Goal: Find contact information: Find contact information

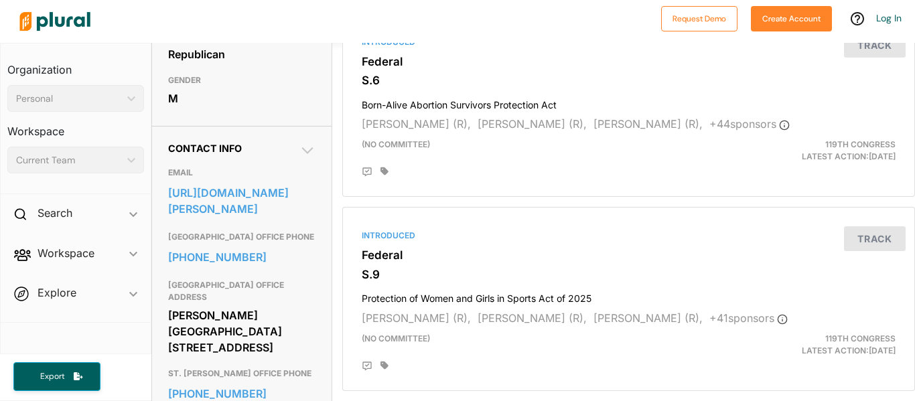
scroll to position [332, 0]
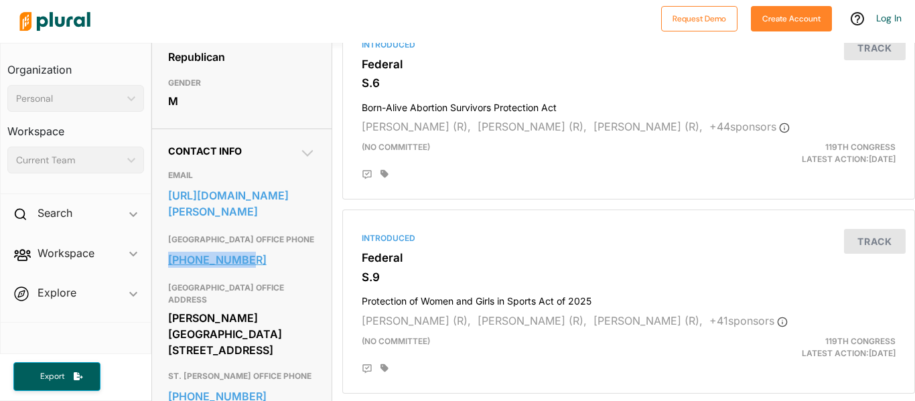
drag, startPoint x: 163, startPoint y: 259, endPoint x: 266, endPoint y: 252, distance: 102.8
copy link "[PHONE_NUMBER]"
drag, startPoint x: 169, startPoint y: 305, endPoint x: 306, endPoint y: 352, distance: 145.1
click at [306, 352] on div "[PERSON_NAME][GEOGRAPHIC_DATA] [STREET_ADDRESS]" at bounding box center [241, 334] width 147 height 52
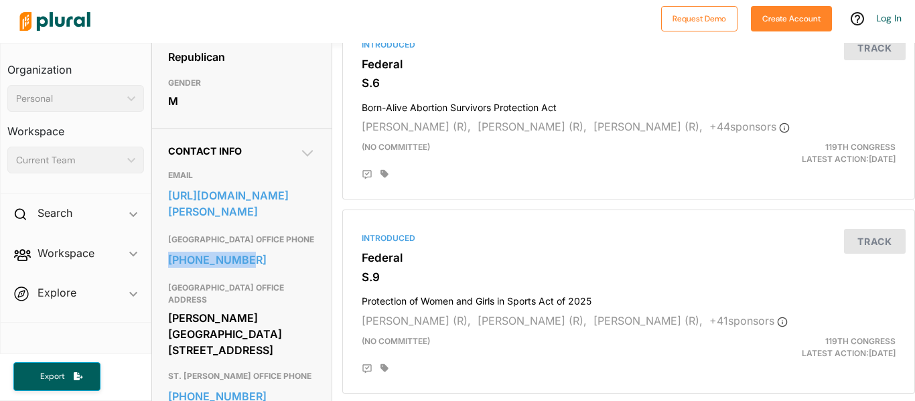
copy div "[PERSON_NAME][GEOGRAPHIC_DATA] [STREET_ADDRESS]"
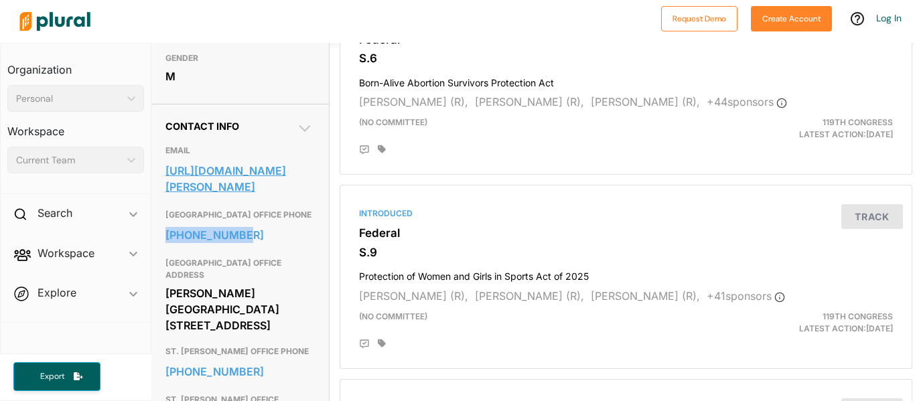
scroll to position [355, 2]
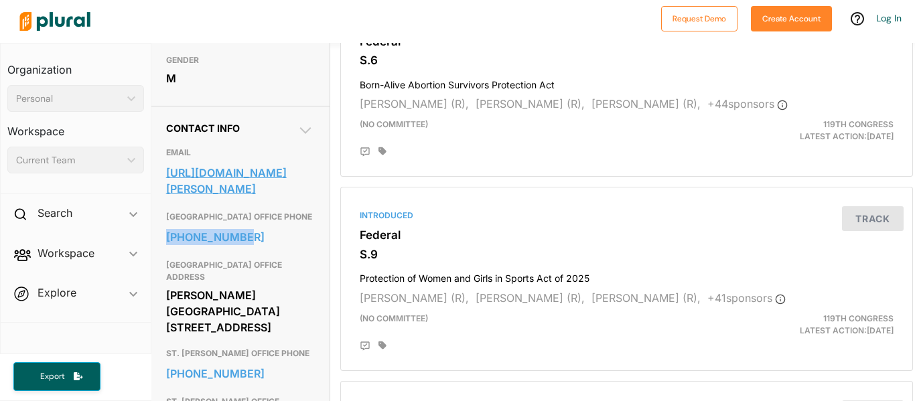
drag, startPoint x: 165, startPoint y: 173, endPoint x: 220, endPoint y: 187, distance: 57.2
copy link "[URL][DOMAIN_NAME][PERSON_NAME]"
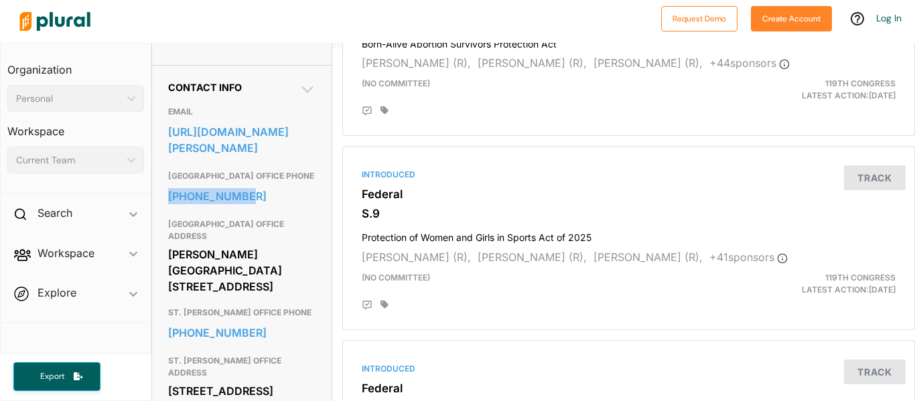
scroll to position [391, 0]
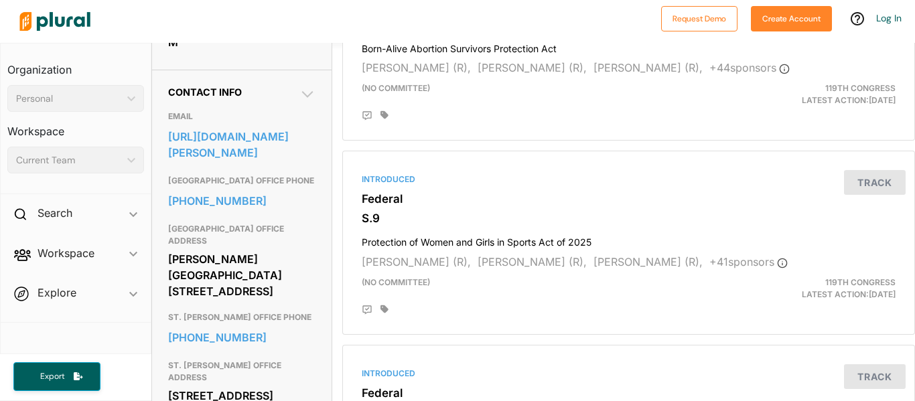
click at [98, 293] on span "Explore ic_keyboard_arrow_down Overview" at bounding box center [76, 295] width 150 height 36
